Goal: Check status: Check status

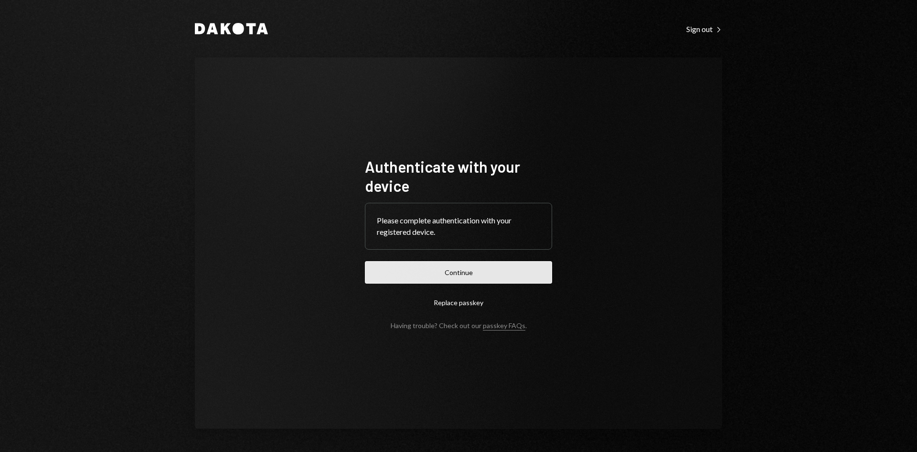
click at [459, 272] on button "Continue" at bounding box center [458, 272] width 187 height 22
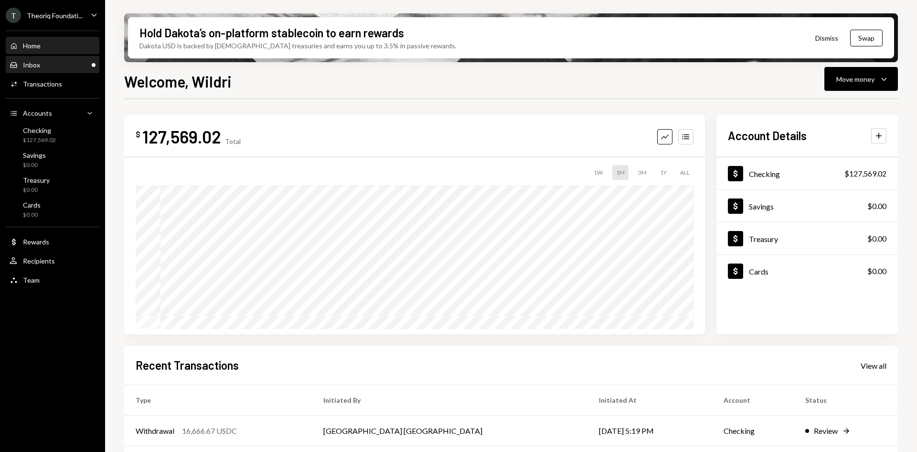
click at [54, 69] on div "Inbox Inbox" at bounding box center [53, 65] width 86 height 16
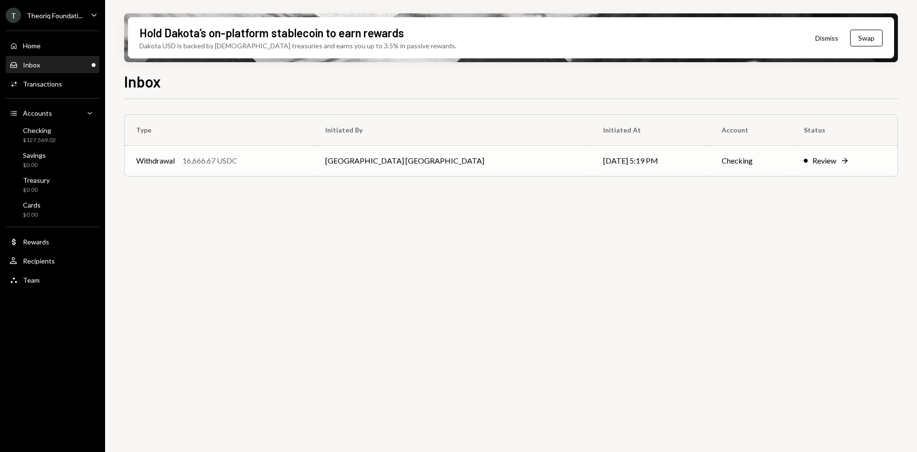
click at [245, 166] on div "Withdrawal 16,666.67 USDC" at bounding box center [219, 160] width 166 height 11
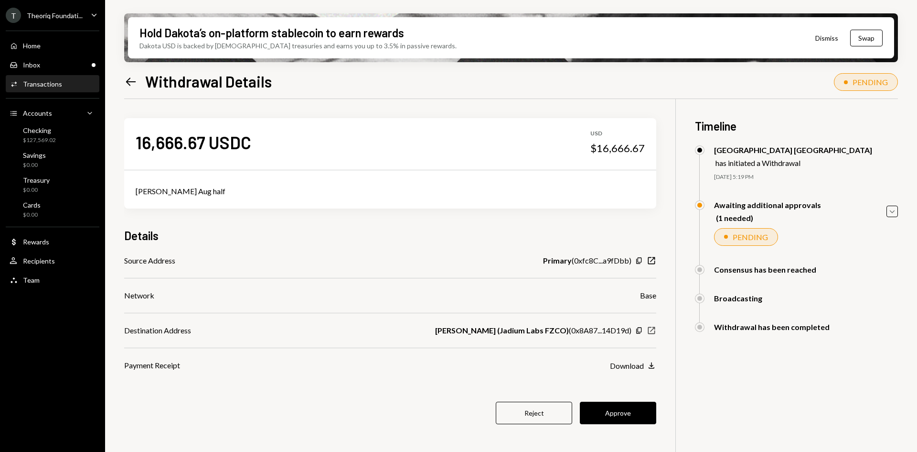
click at [652, 331] on icon "New Window" at bounding box center [652, 330] width 10 height 10
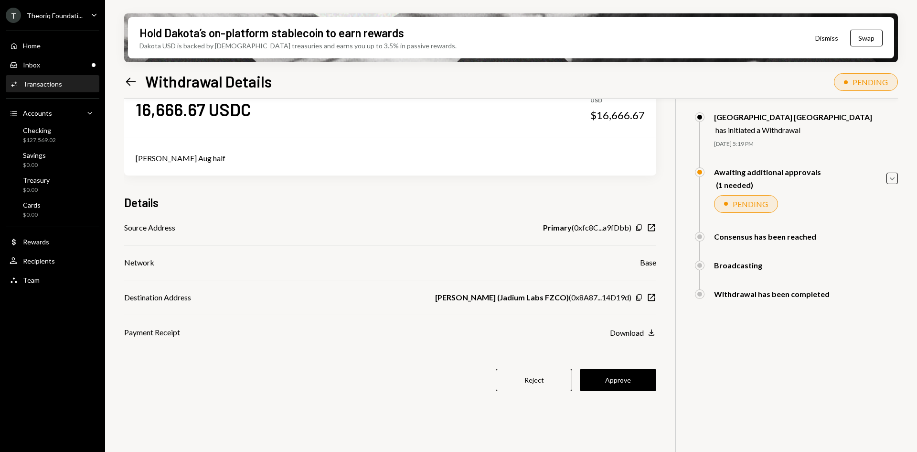
scroll to position [48, 0]
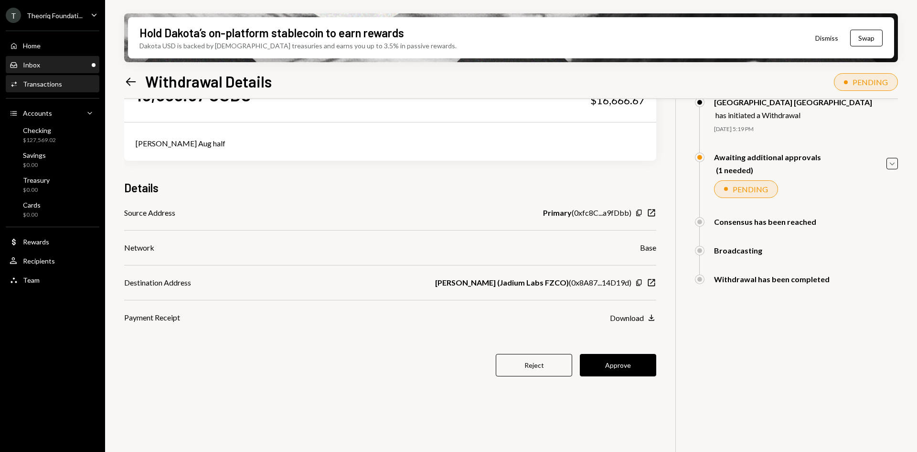
click at [72, 65] on div "Inbox Inbox" at bounding box center [53, 65] width 86 height 9
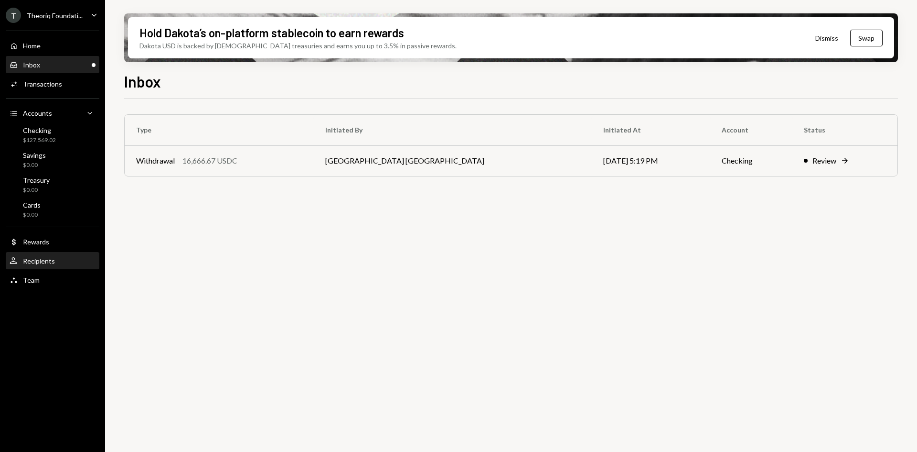
click at [58, 264] on div "User Recipients" at bounding box center [53, 261] width 86 height 9
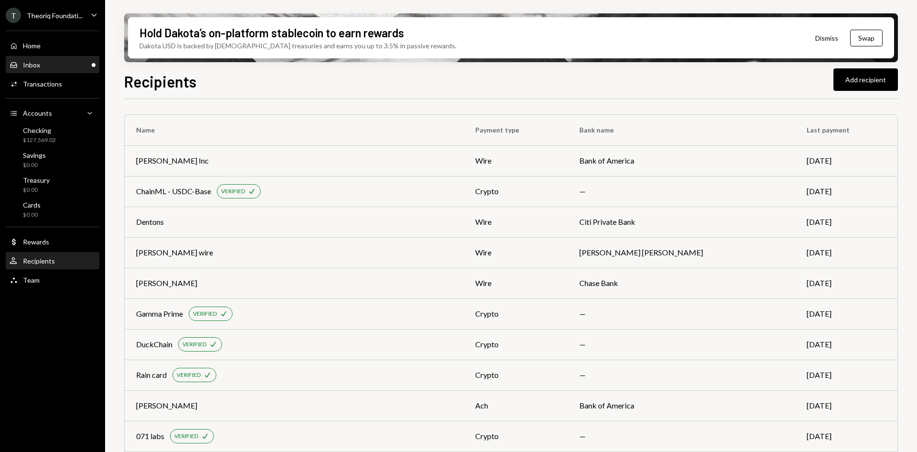
click at [52, 66] on div "Inbox Inbox" at bounding box center [53, 65] width 86 height 9
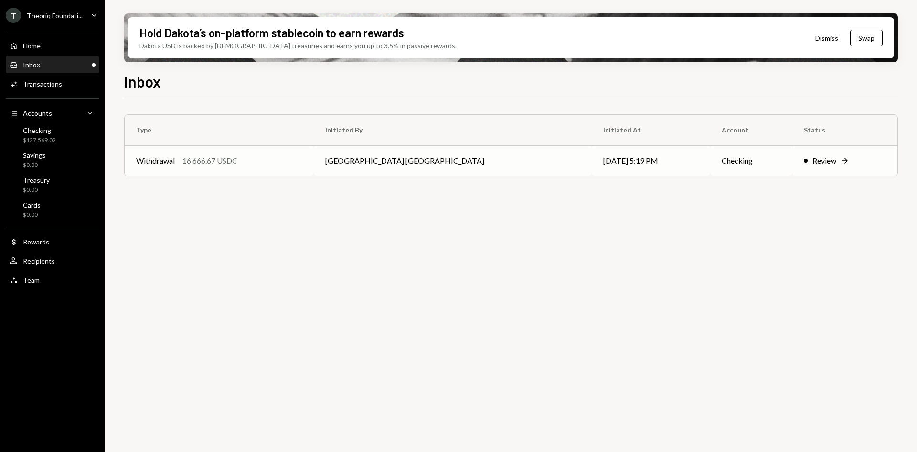
click at [359, 160] on td "[GEOGRAPHIC_DATA] [GEOGRAPHIC_DATA]" at bounding box center [453, 160] width 278 height 31
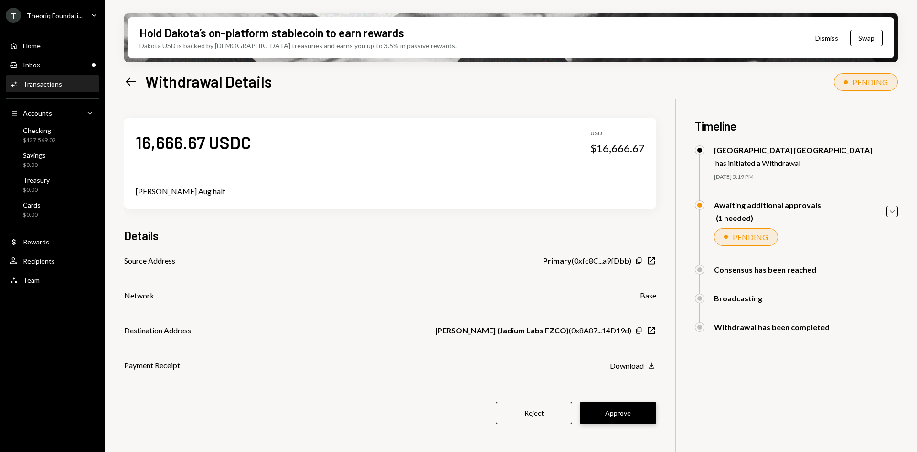
click at [633, 415] on button "Approve" at bounding box center [618, 412] width 76 height 22
